Goal: Find specific page/section: Find specific page/section

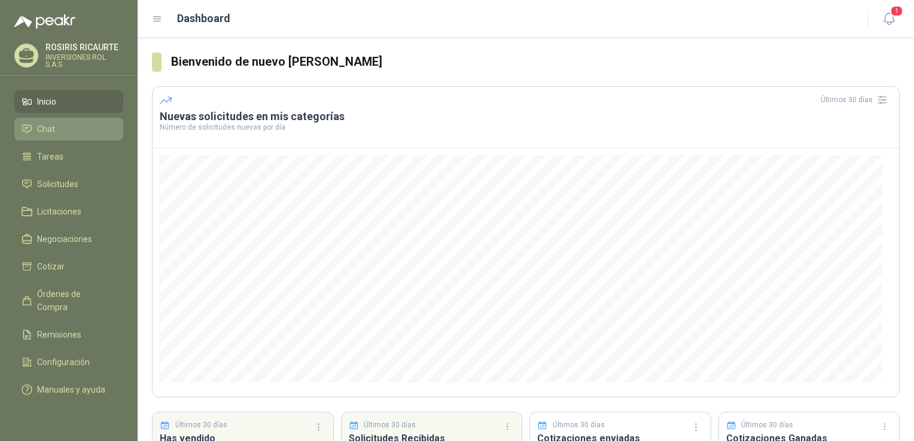
click at [26, 133] on icon at bounding box center [27, 129] width 11 height 11
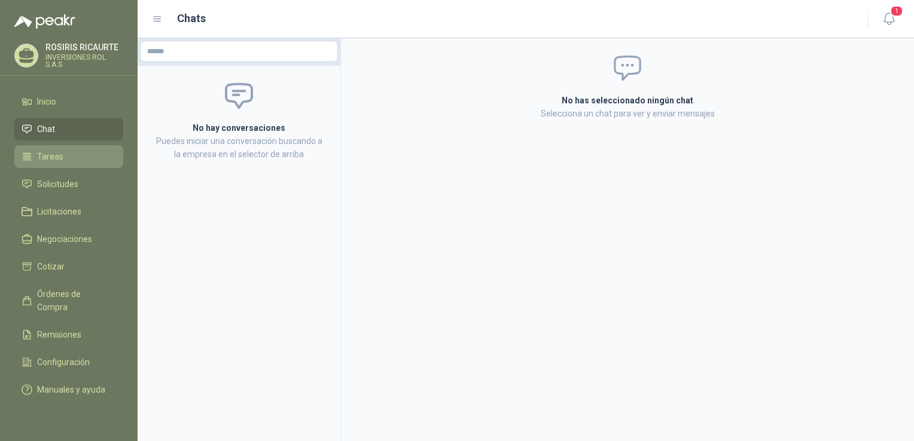
click at [35, 161] on li "Tareas" at bounding box center [69, 156] width 94 height 13
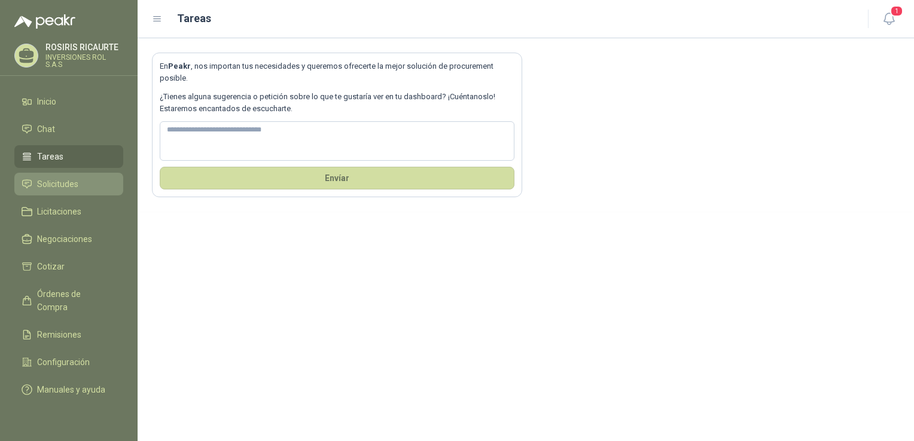
click at [54, 185] on span "Solicitudes" at bounding box center [57, 184] width 41 height 13
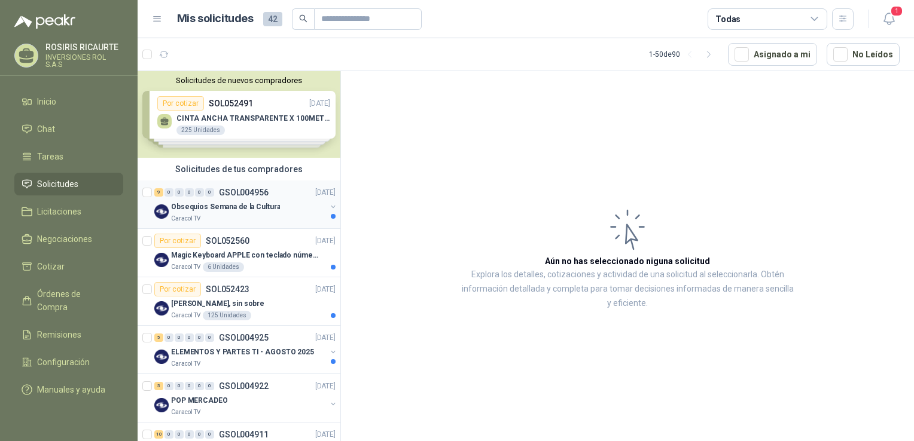
click at [239, 221] on div "Caracol TV" at bounding box center [248, 219] width 155 height 10
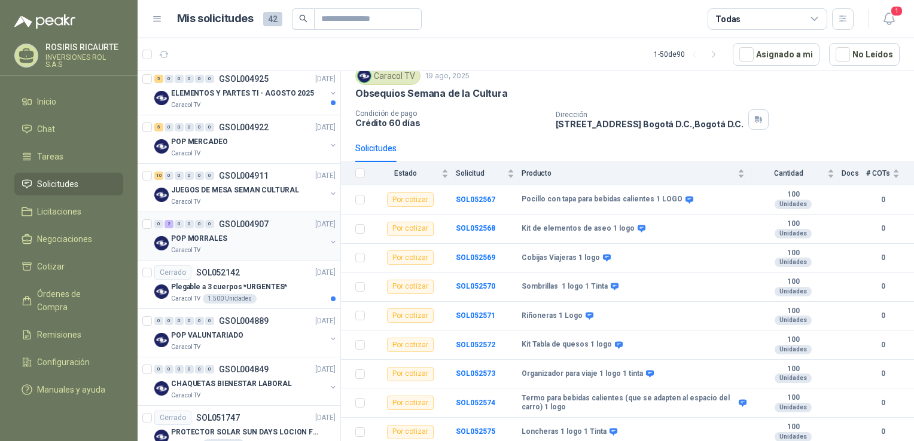
scroll to position [239, 0]
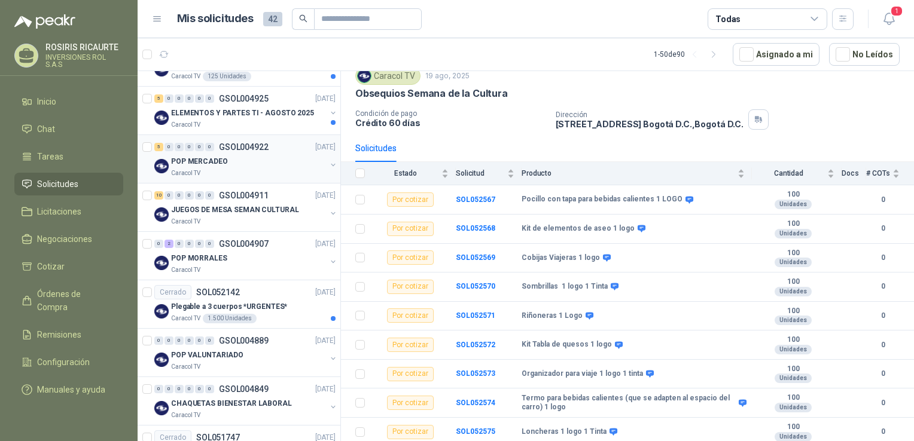
click at [256, 169] on div "Caracol TV" at bounding box center [248, 174] width 155 height 10
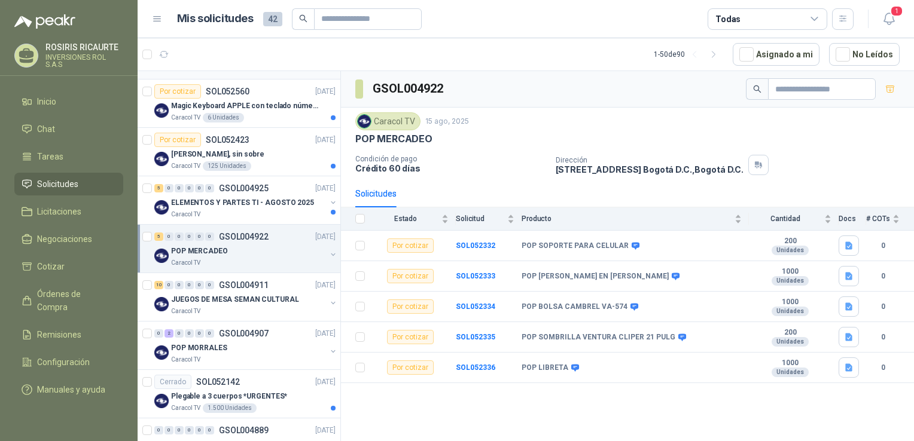
scroll to position [359, 0]
